Goal: Check status: Check status

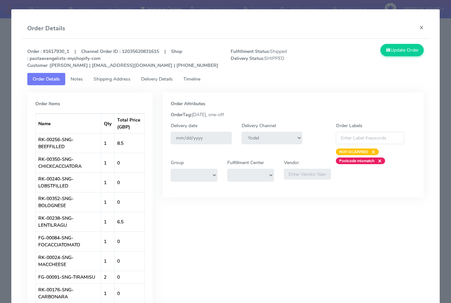
select select "5"
click at [418, 29] on button "×" at bounding box center [421, 28] width 15 height 18
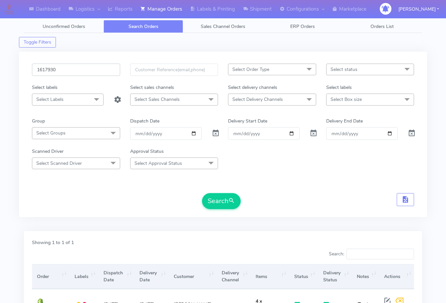
click at [68, 67] on input "1617930" at bounding box center [76, 70] width 88 height 12
paste input "9262"
type input "1619262"
click at [225, 209] on button "Search" at bounding box center [221, 201] width 39 height 16
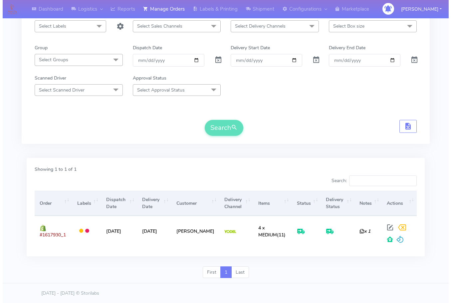
scroll to position [74, 0]
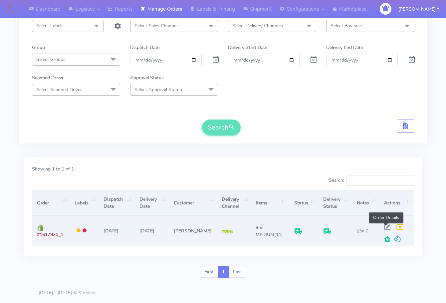
click at [387, 228] on span at bounding box center [388, 229] width 12 height 6
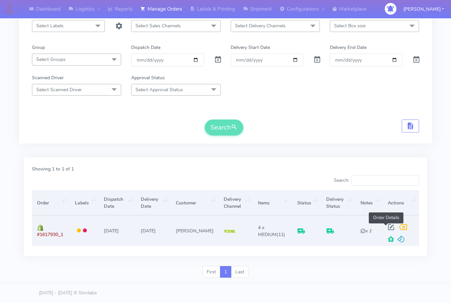
select select "5"
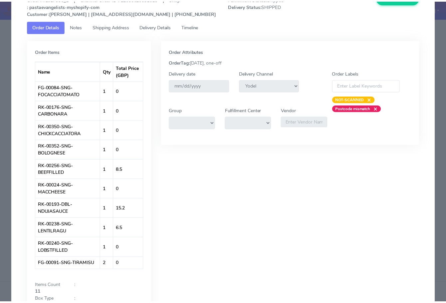
scroll to position [0, 0]
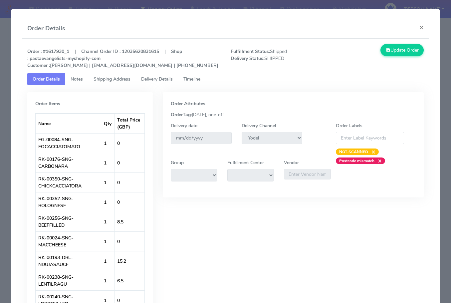
click at [114, 77] on span "Shipping Address" at bounding box center [112, 79] width 37 height 6
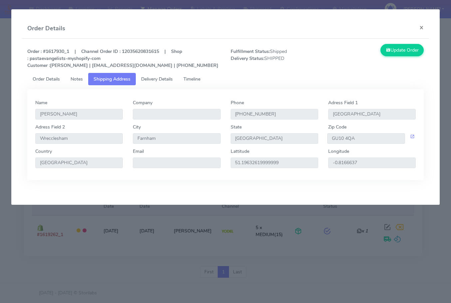
click at [150, 79] on span "Delivery Details" at bounding box center [157, 79] width 32 height 6
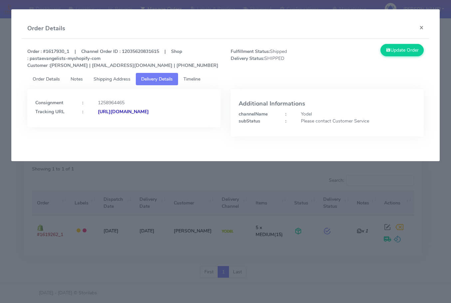
click at [138, 115] on strong "[URL][DOMAIN_NAME]" at bounding box center [123, 112] width 51 height 6
click at [122, 83] on link "Shipping Address" at bounding box center [112, 79] width 48 height 12
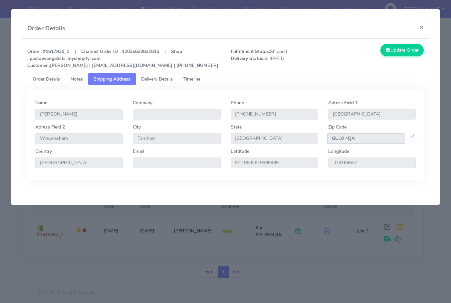
drag, startPoint x: 364, startPoint y: 138, endPoint x: 286, endPoint y: 137, distance: 77.9
click at [287, 137] on div "Adress Field 2 [GEOGRAPHIC_DATA] [GEOGRAPHIC_DATA] [GEOGRAPHIC_DATA] Zip Code G…" at bounding box center [225, 136] width 391 height 24
drag, startPoint x: 66, startPoint y: 52, endPoint x: 50, endPoint y: 55, distance: 16.6
click at [47, 52] on strong "Order : #1617930_1 | Channel Order ID : 12035620831615 | Shop : pastaevangelist…" at bounding box center [122, 58] width 191 height 20
copy strong "1617930"
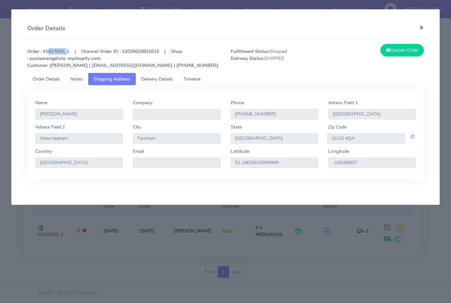
click at [426, 28] on button "×" at bounding box center [421, 28] width 15 height 18
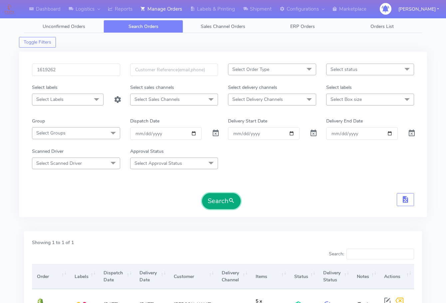
click at [227, 205] on button "Search" at bounding box center [221, 201] width 39 height 16
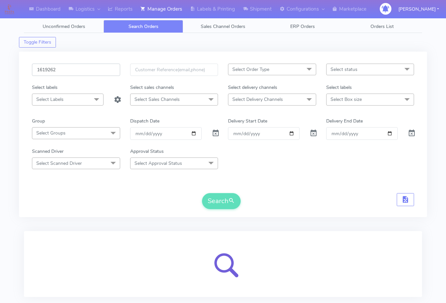
click at [60, 67] on input "1619262" at bounding box center [76, 70] width 88 height 12
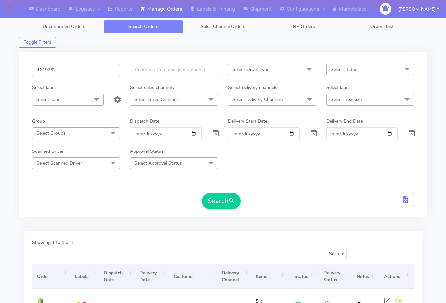
paste input "20920"
type input "1620920"
click at [222, 197] on button "Search" at bounding box center [221, 201] width 39 height 16
click at [352, 196] on div "Search" at bounding box center [223, 201] width 382 height 16
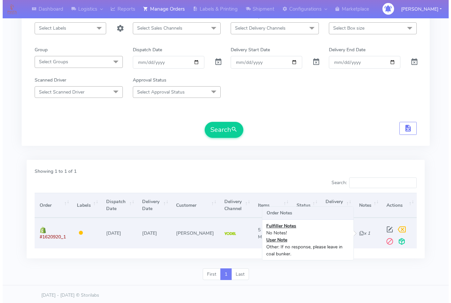
scroll to position [74, 0]
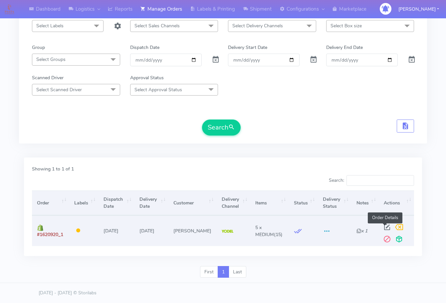
click at [383, 226] on span at bounding box center [387, 229] width 12 height 6
select select "5"
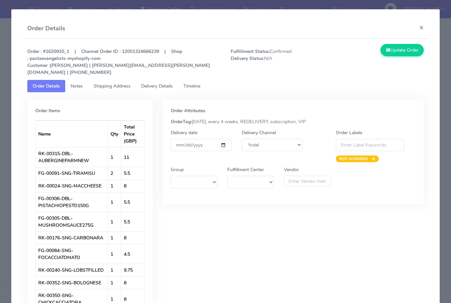
click at [81, 83] on span "Notes" at bounding box center [77, 86] width 12 height 6
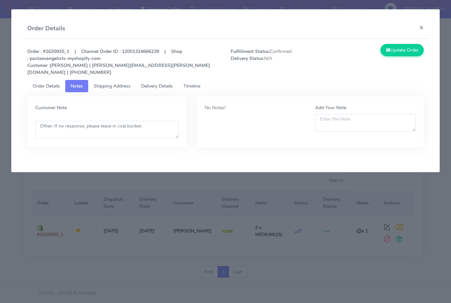
click at [115, 83] on span "Shipping Address" at bounding box center [112, 86] width 37 height 6
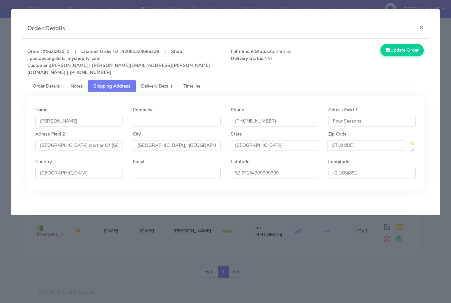
click at [161, 83] on span "Delivery Details" at bounding box center [157, 86] width 32 height 6
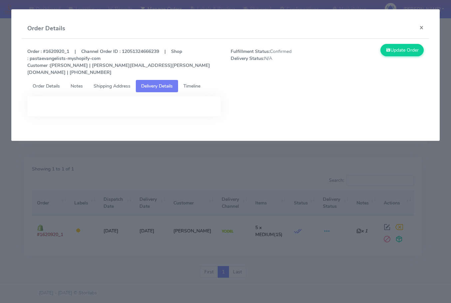
click at [197, 83] on span "Timeline" at bounding box center [192, 86] width 17 height 6
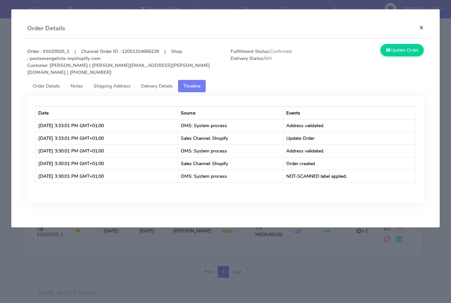
click at [423, 30] on button "×" at bounding box center [421, 28] width 15 height 18
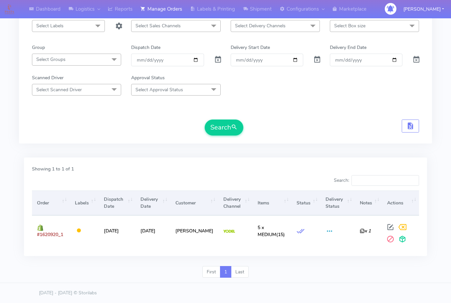
scroll to position [40, 0]
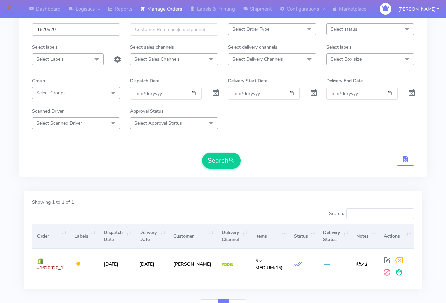
click at [66, 28] on input "1620920" at bounding box center [76, 29] width 88 height 12
paste input "#1619262"
type input "#1619262"
click at [224, 159] on button "Search" at bounding box center [221, 161] width 39 height 16
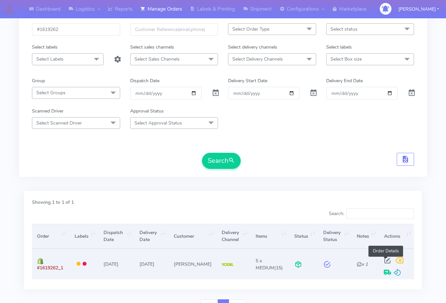
click at [388, 261] on span at bounding box center [388, 262] width 12 height 6
select select "5"
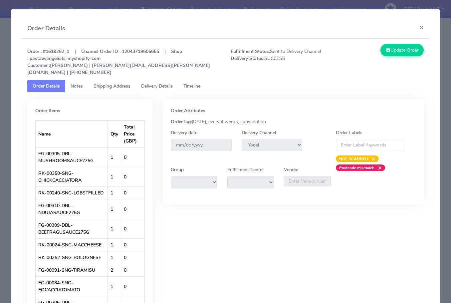
click at [107, 82] on link "Shipping Address" at bounding box center [112, 86] width 48 height 12
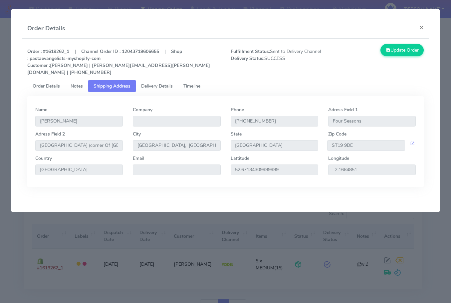
click at [153, 83] on span "Delivery Details" at bounding box center [157, 86] width 32 height 6
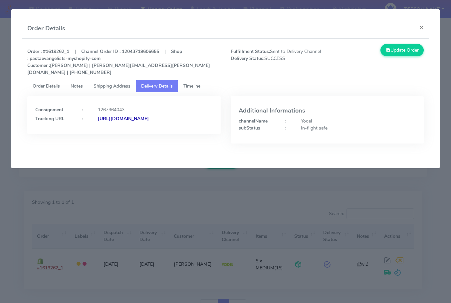
click at [143, 118] on strong "[URL][DOMAIN_NAME]" at bounding box center [123, 119] width 51 height 6
drag, startPoint x: 115, startPoint y: 76, endPoint x: 218, endPoint y: 109, distance: 108.4
click at [115, 80] on link "Shipping Address" at bounding box center [112, 86] width 48 height 12
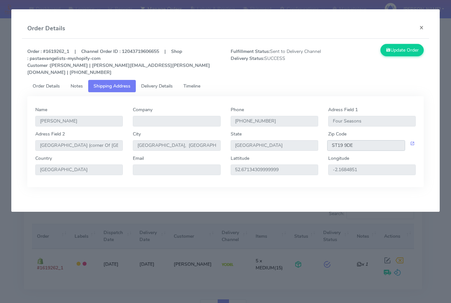
click at [372, 140] on input "ST19 9DE" at bounding box center [366, 145] width 78 height 11
